Goal: Find specific page/section: Find specific page/section

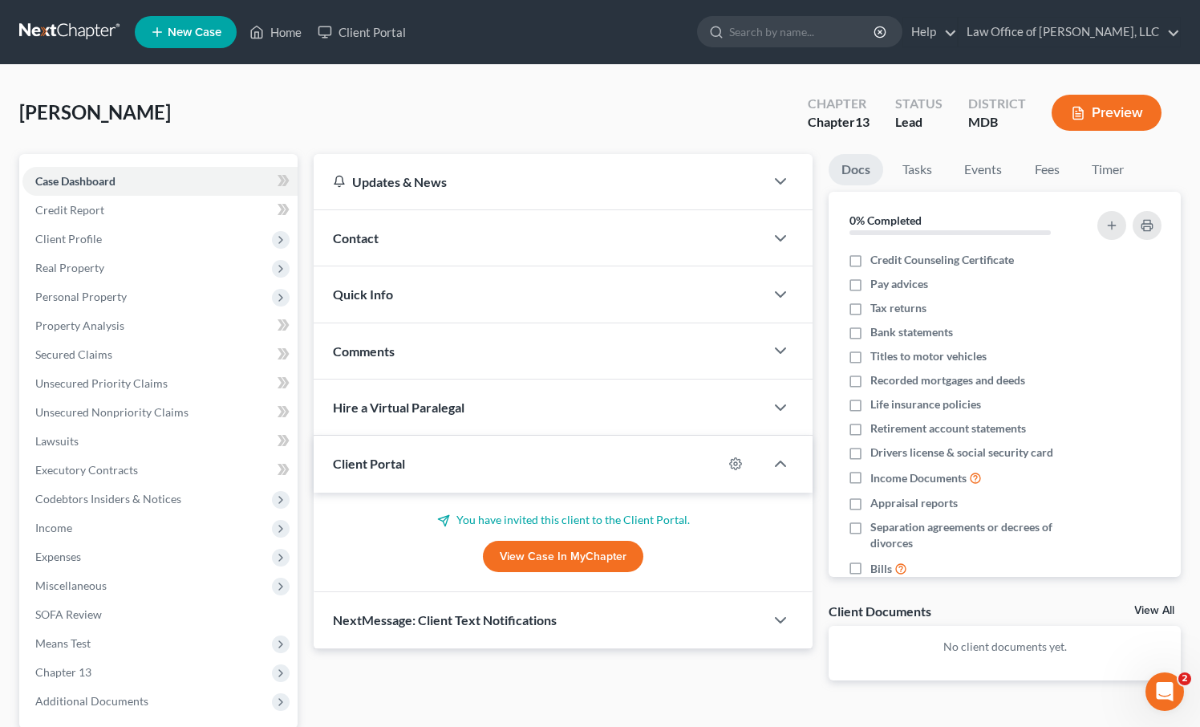
click at [829, 36] on input "search" at bounding box center [802, 32] width 147 height 30
type input "h"
type input "[PERSON_NAME]"
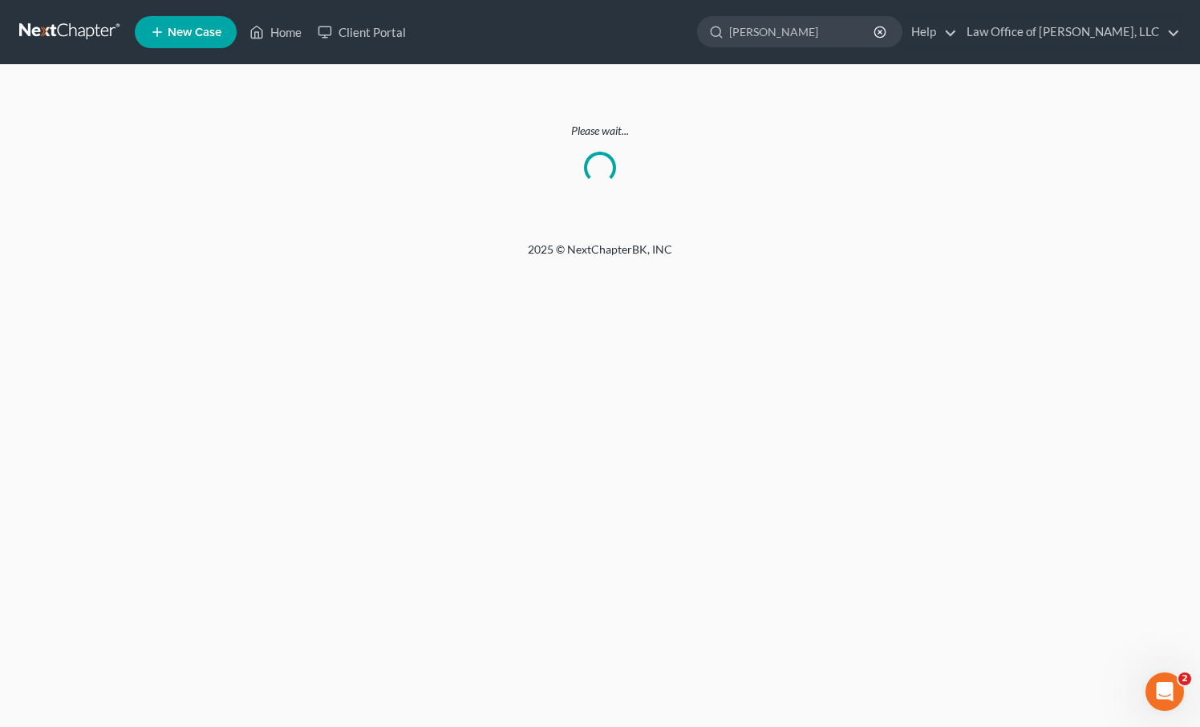
click at [72, 23] on link at bounding box center [70, 32] width 103 height 29
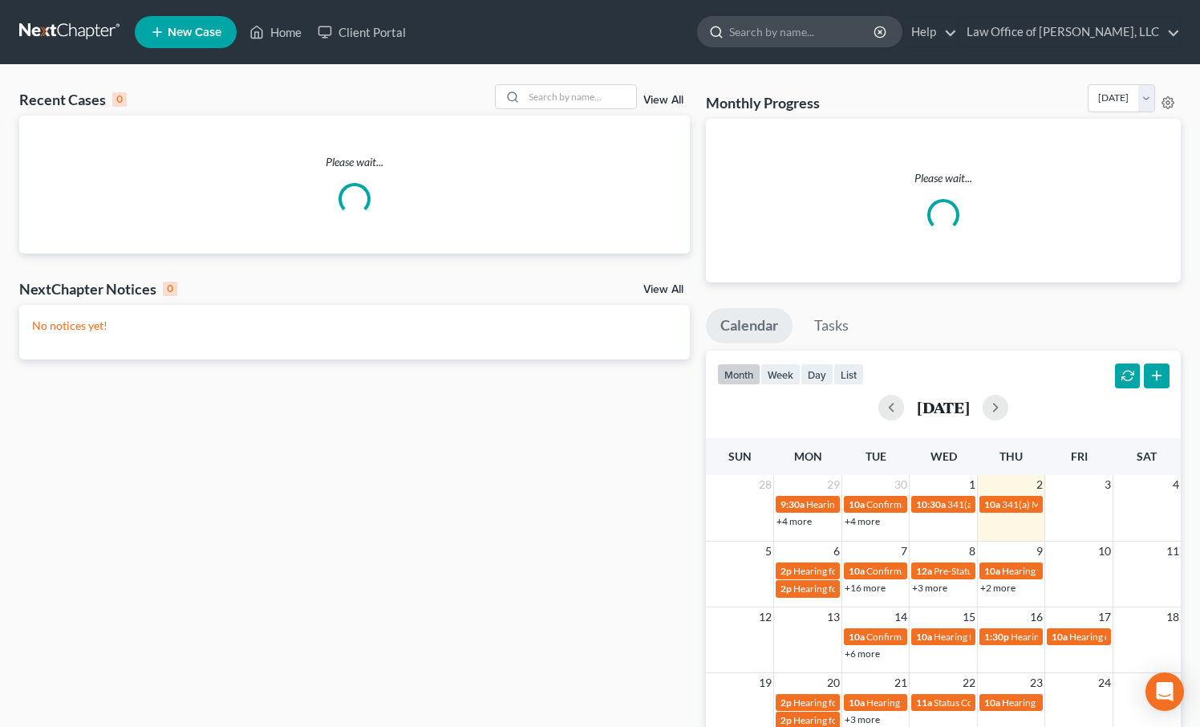
click at [828, 31] on input "search" at bounding box center [802, 32] width 147 height 30
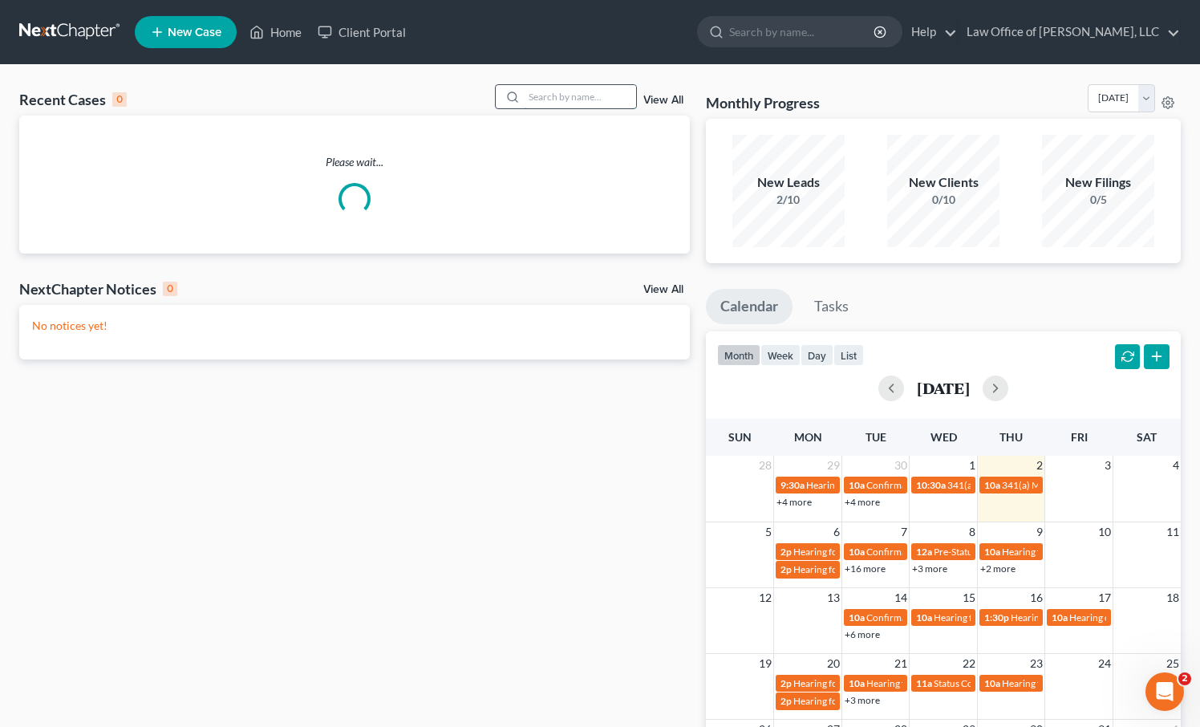
click at [577, 96] on input "search" at bounding box center [580, 96] width 112 height 23
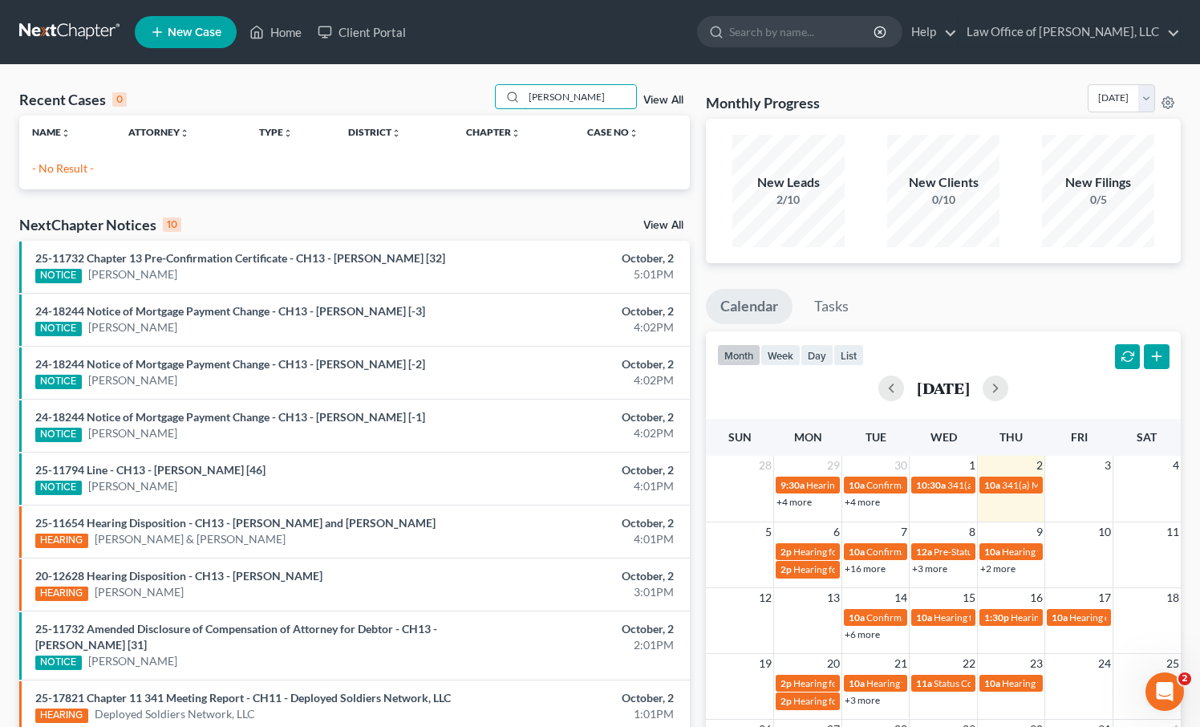
type input "[PERSON_NAME]"
